Goal: Information Seeking & Learning: Learn about a topic

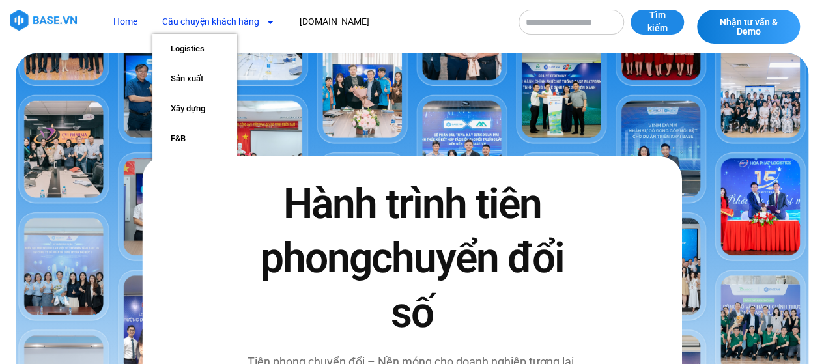
click at [223, 18] on link "Câu chuyện khách hàng" at bounding box center [218, 22] width 132 height 24
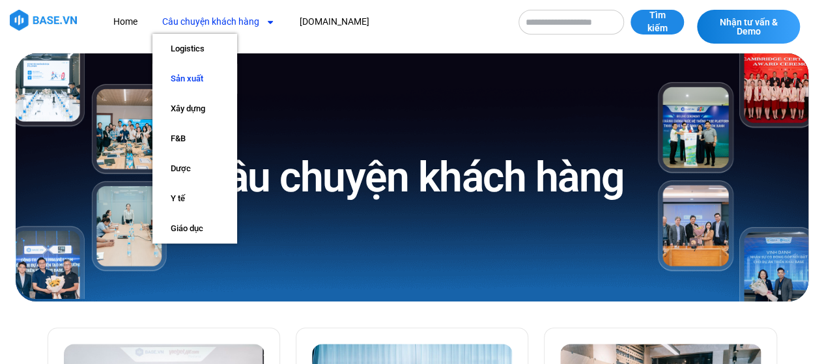
click at [201, 83] on link "Sản xuất" at bounding box center [194, 79] width 85 height 30
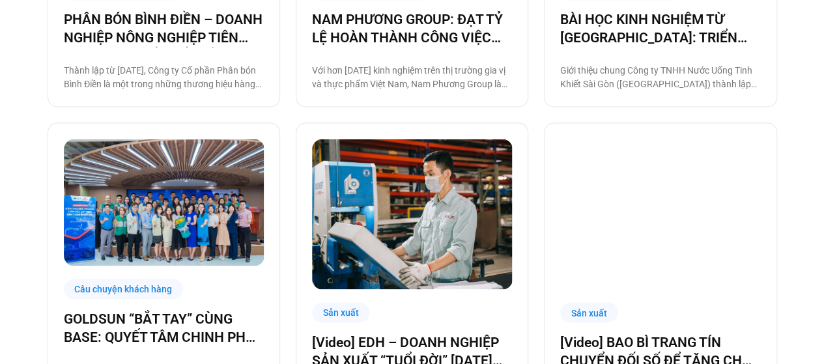
scroll to position [1303, 0]
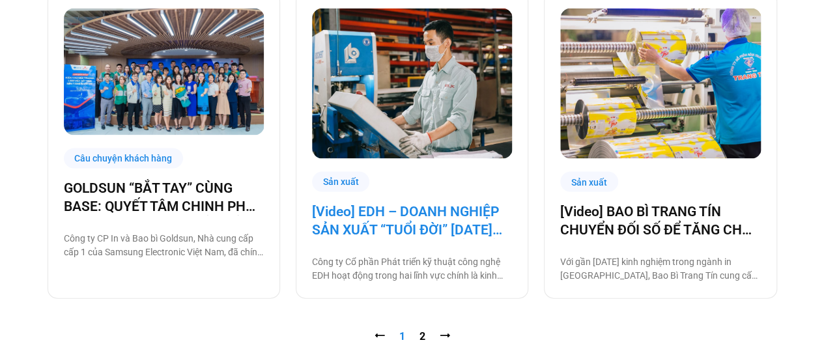
click at [399, 231] on link "[Video] EDH – DOANH NGHIỆP SẢN XUẤT “TUỔI ĐỜI” [DATE] VÀ CÂU CHUYỆN CHUYỂN ĐỔI …" at bounding box center [412, 221] width 200 height 36
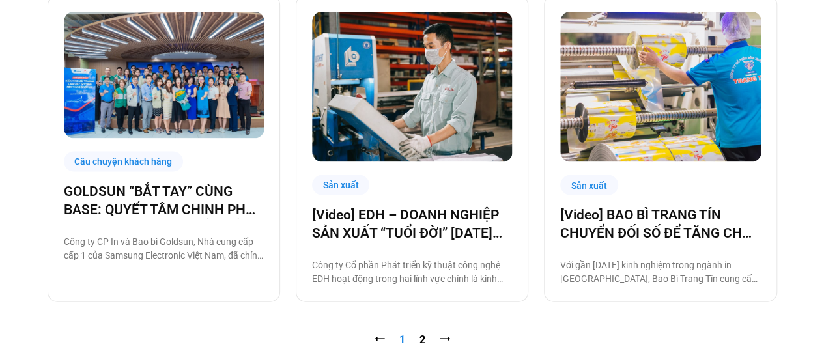
click at [415, 339] on nav "⭠ Trang 1 Trang 2 ⭢" at bounding box center [412, 340] width 729 height 16
click at [434, 339] on nav "⭠ Trang 1 Trang 2 ⭢" at bounding box center [412, 340] width 729 height 16
click at [422, 339] on link "Trang 2" at bounding box center [422, 339] width 6 height 12
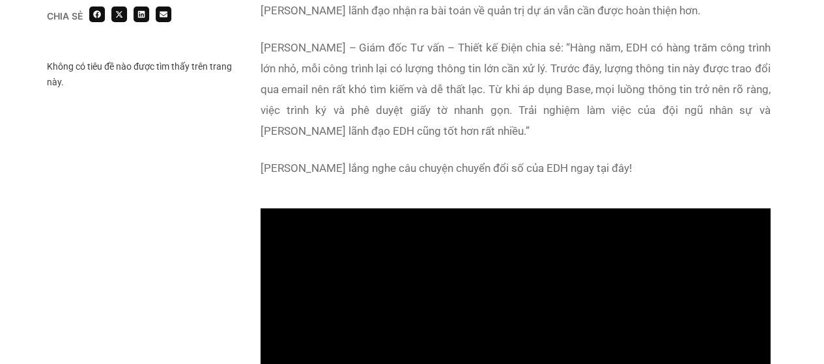
scroll to position [1172, 0]
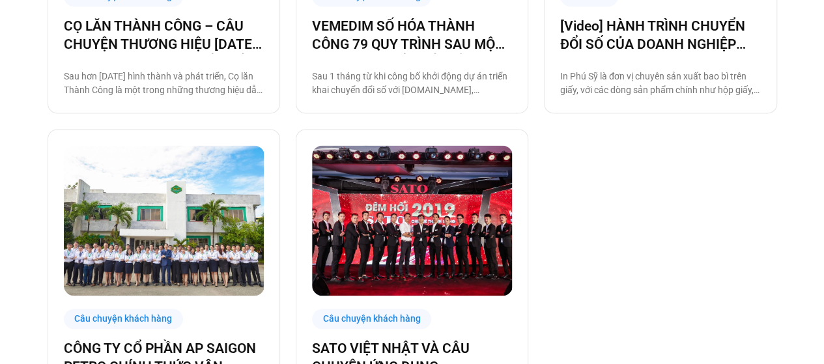
scroll to position [909, 0]
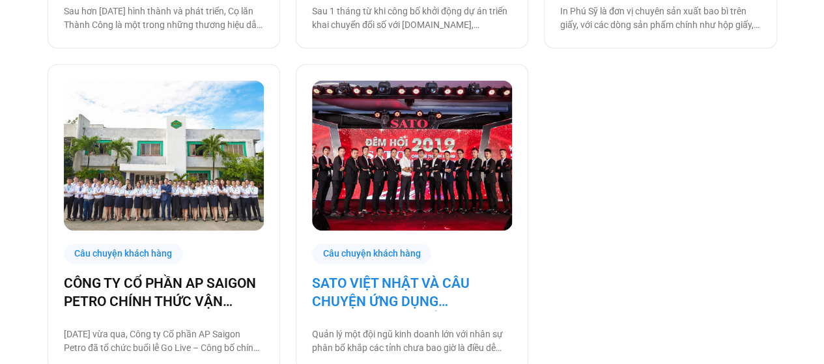
click at [417, 291] on link "SATO VIỆT NHẬT VÀ CÂU CHUYỆN ỨNG DỤNG [DOMAIN_NAME] ĐỂ QUẢN LÝ HOẠT ĐỘNG KINH D…" at bounding box center [412, 292] width 200 height 36
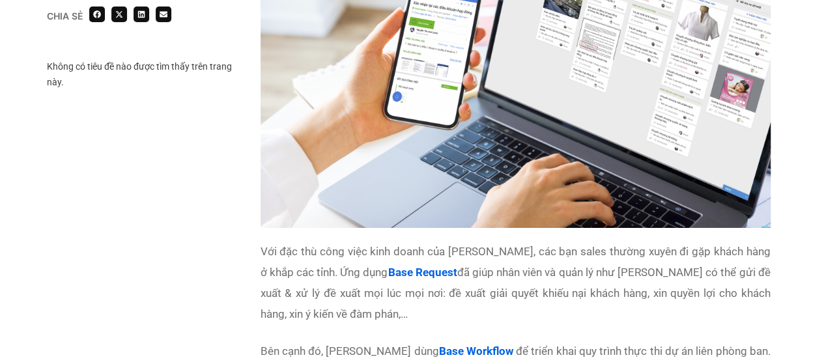
scroll to position [2084, 0]
